Goal: Navigation & Orientation: Find specific page/section

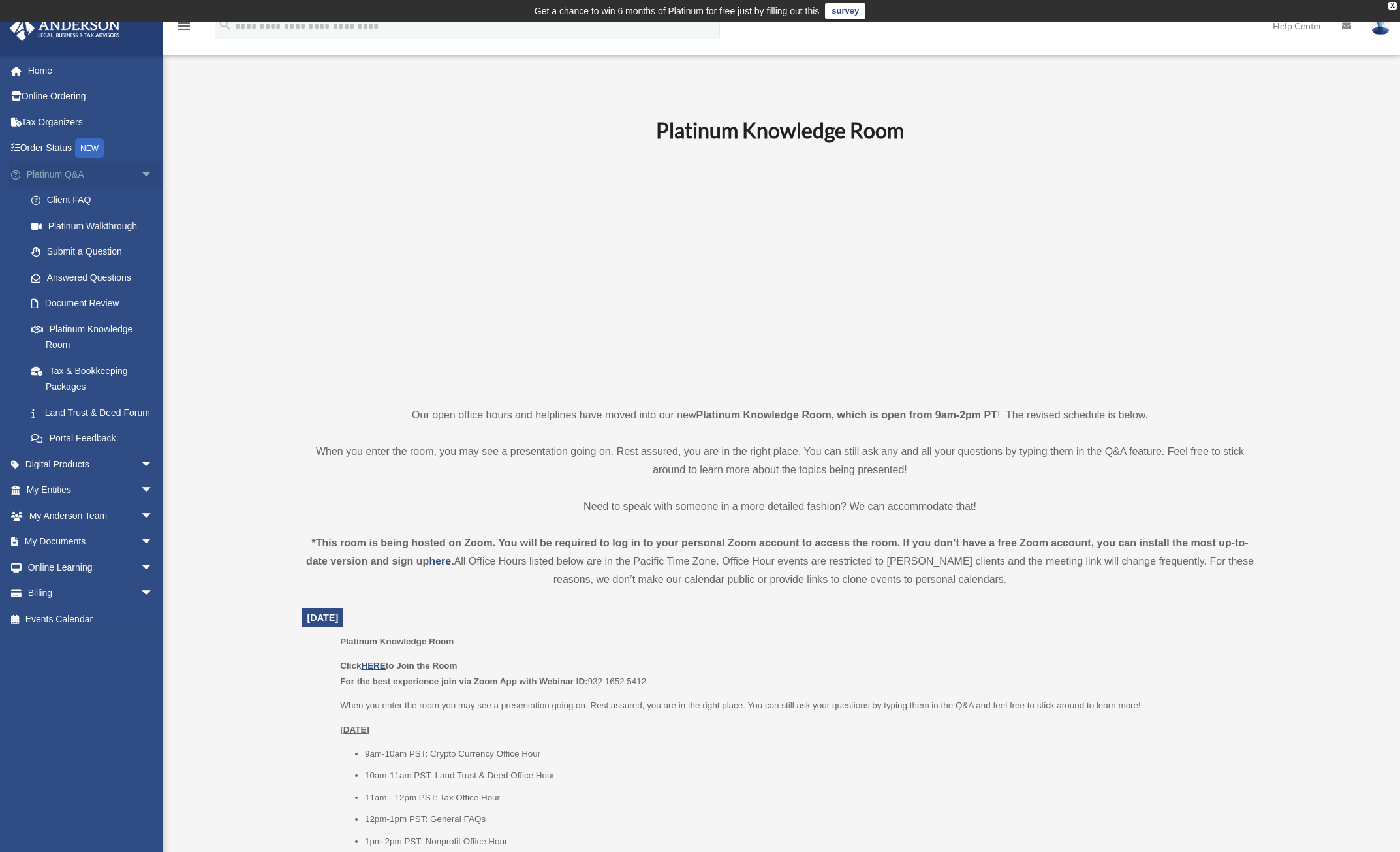
click at [121, 182] on link "Platinum Q&A arrow_drop_down" at bounding box center [91, 174] width 164 height 26
click at [124, 175] on link "Platinum Q&A arrow_drop_down" at bounding box center [91, 174] width 164 height 26
click at [140, 175] on span "arrow_drop_down" at bounding box center [153, 174] width 26 height 27
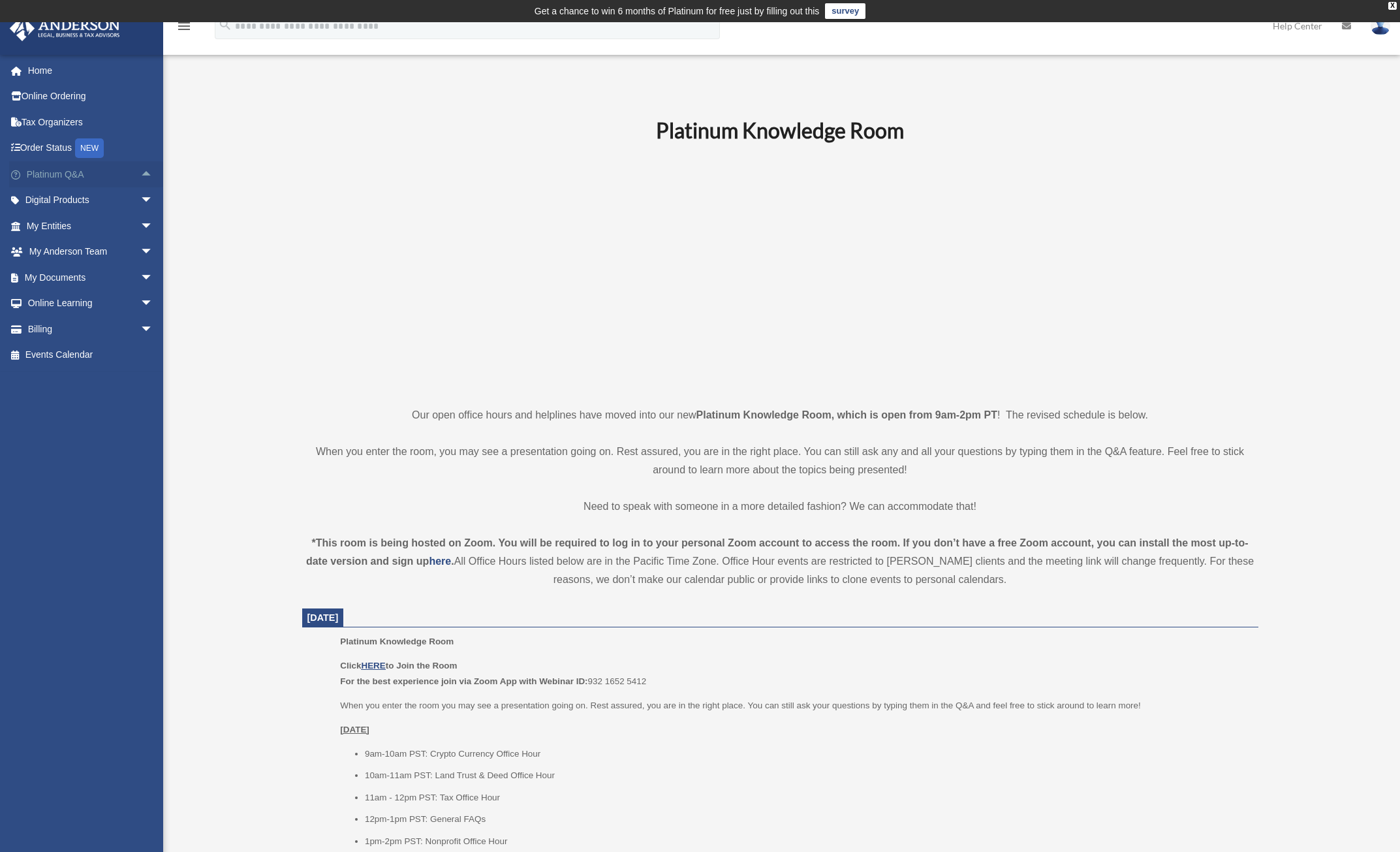
click at [140, 175] on span "arrow_drop_up" at bounding box center [153, 174] width 26 height 27
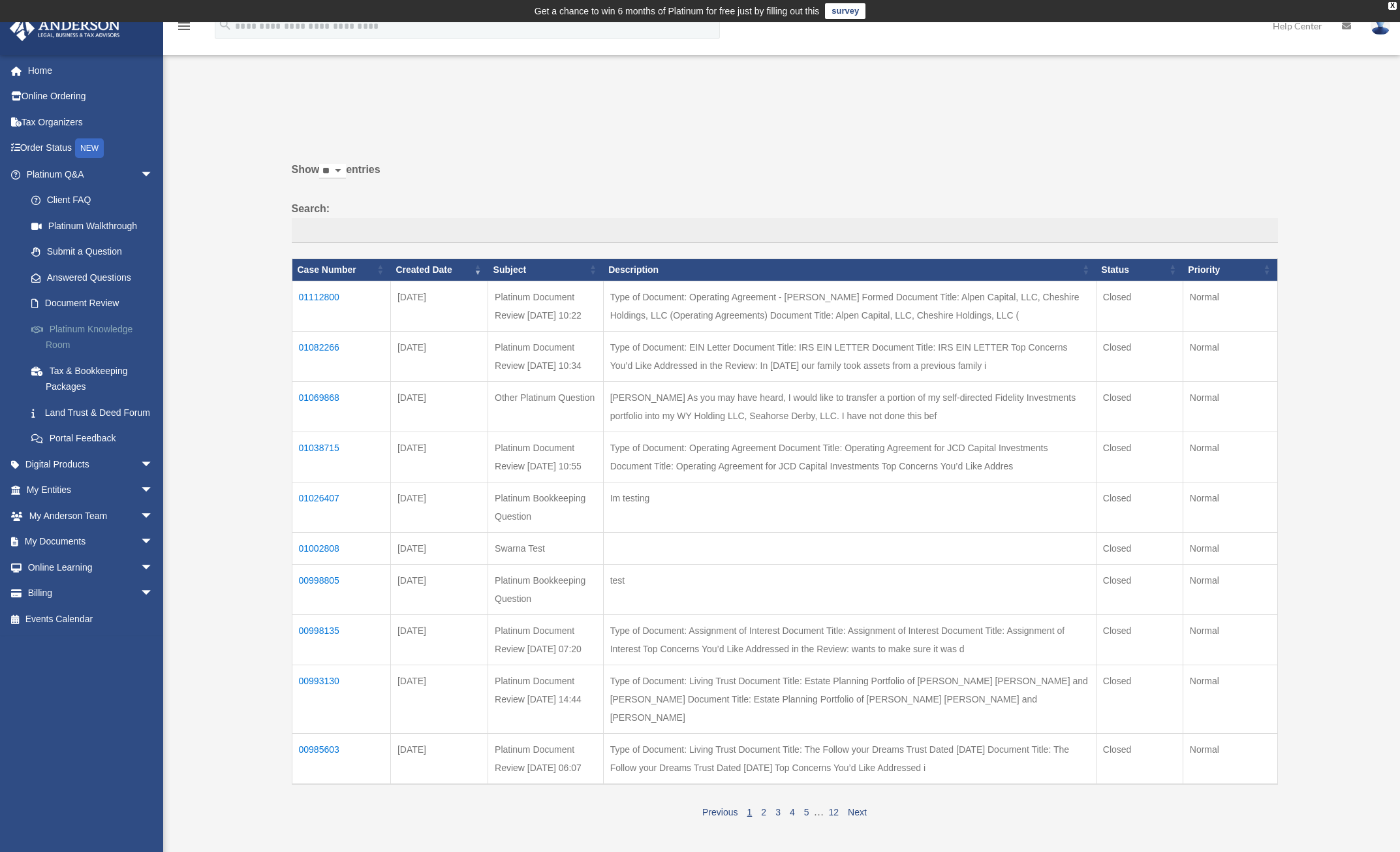
click at [81, 330] on link "Platinum Knowledge Room" at bounding box center [95, 337] width 155 height 42
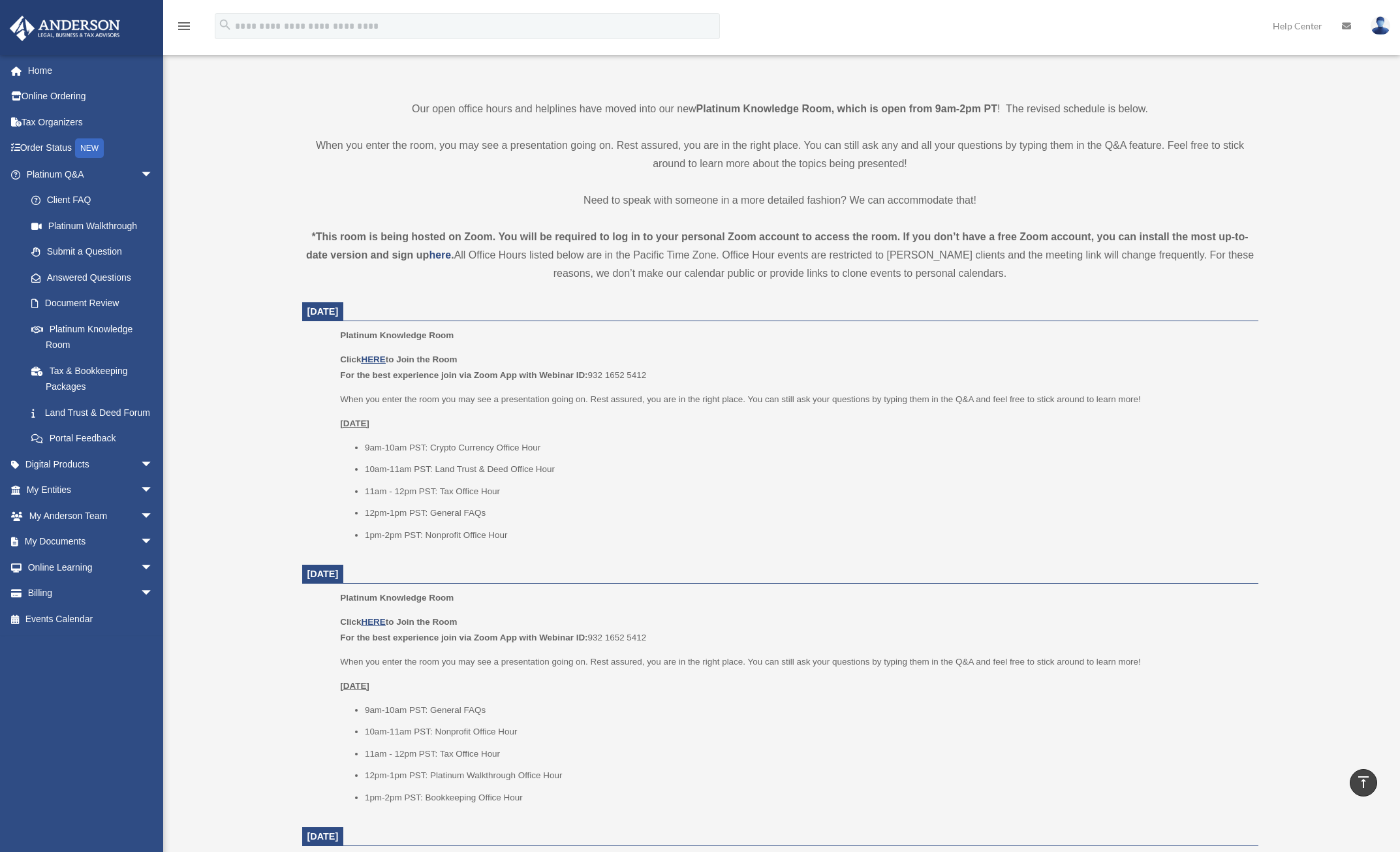
scroll to position [326, 0]
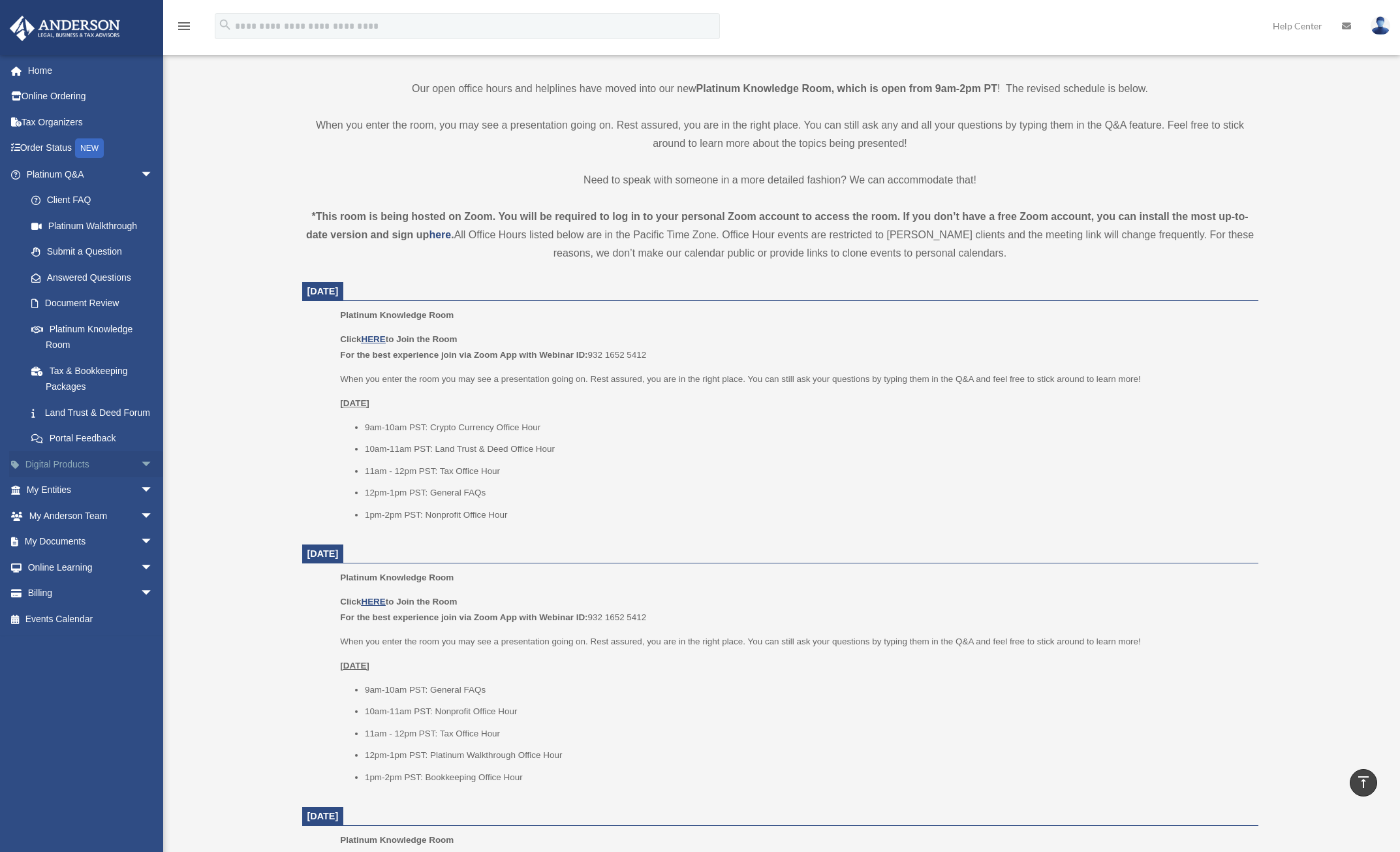
click at [140, 477] on span "arrow_drop_down" at bounding box center [153, 464] width 26 height 27
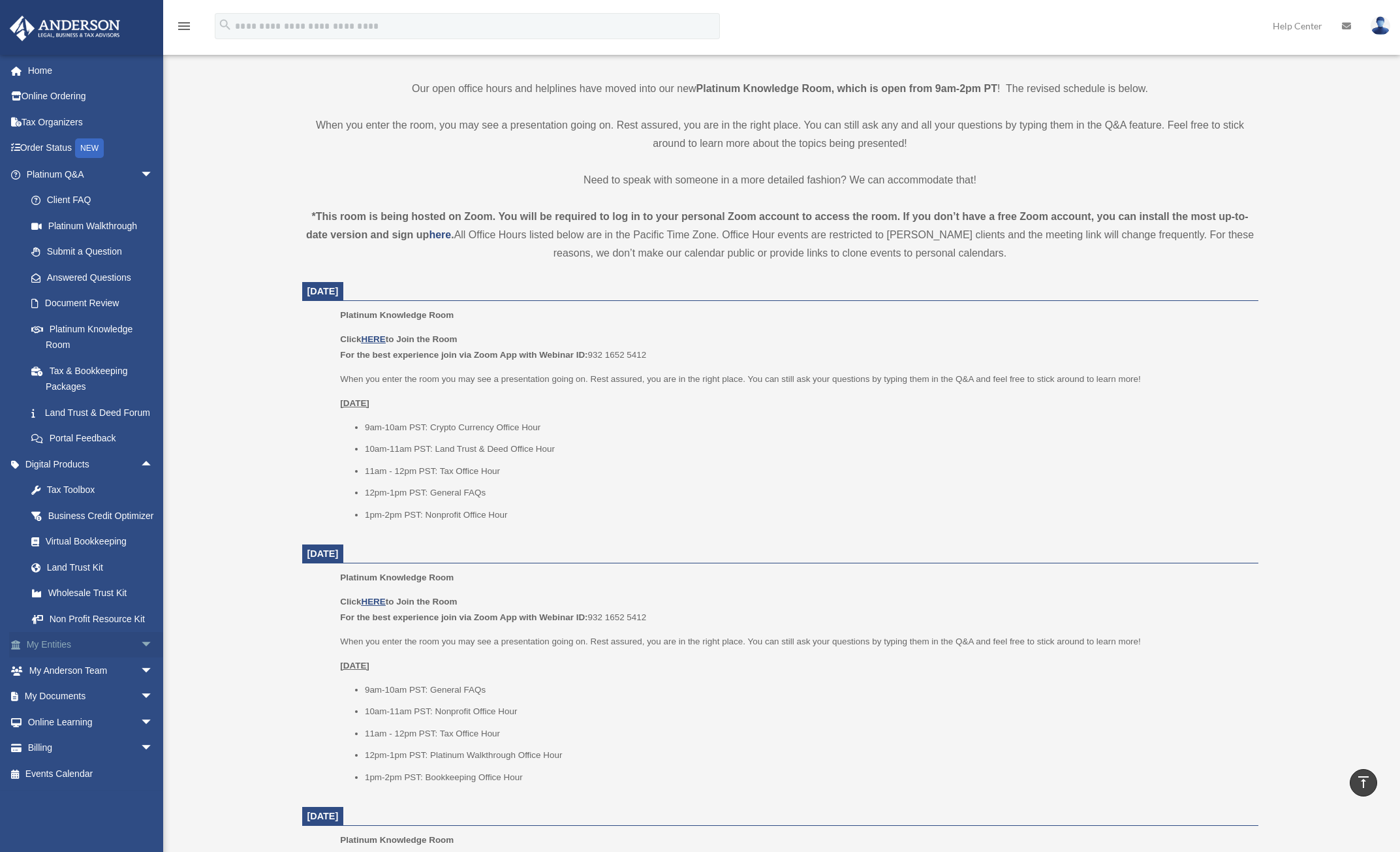
click at [140, 658] on span "arrow_drop_down" at bounding box center [153, 645] width 26 height 27
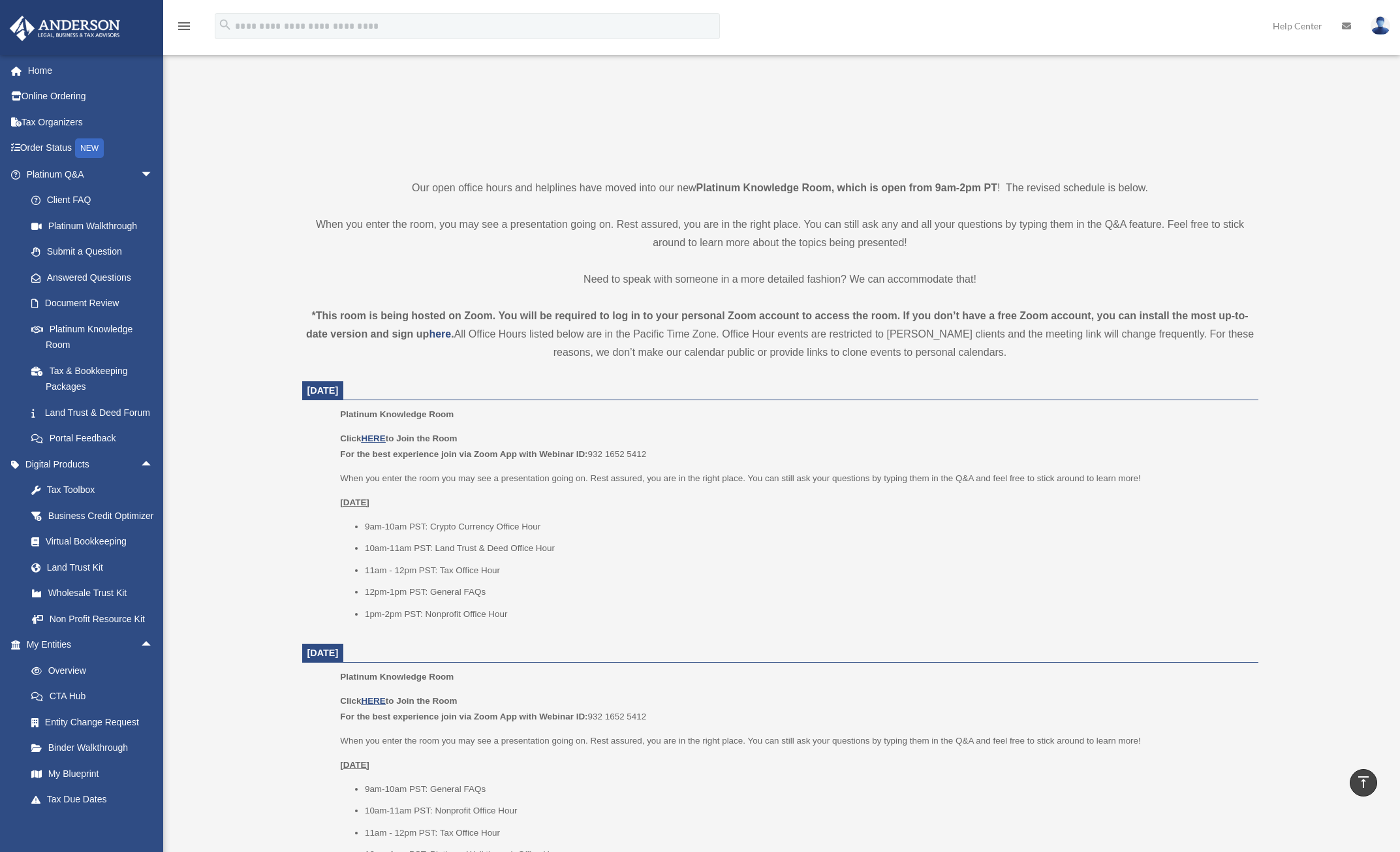
scroll to position [196, 0]
